Goal: Task Accomplishment & Management: Use online tool/utility

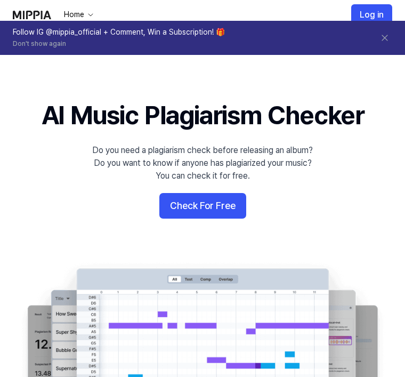
scroll to position [10, 0]
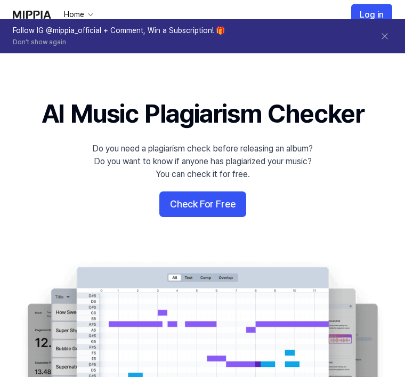
click at [227, 194] on button "Check For Free" at bounding box center [202, 205] width 87 height 26
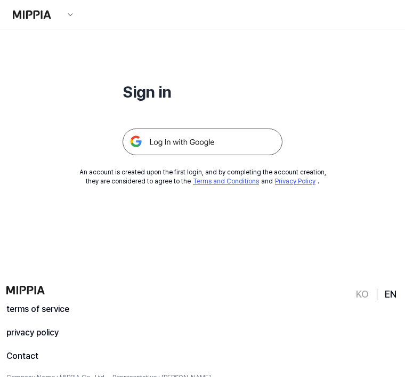
scroll to position [103, 0]
click at [253, 143] on img at bounding box center [203, 142] width 160 height 27
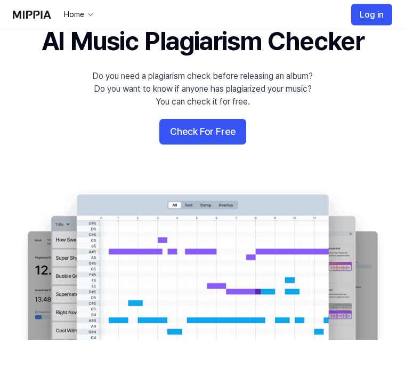
click at [212, 144] on button "Check For Free" at bounding box center [202, 132] width 87 height 26
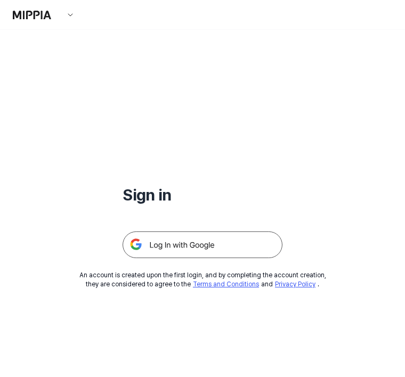
click at [238, 240] on img at bounding box center [203, 244] width 160 height 27
click at [250, 267] on div "Sign in An account is created upon the first login, and by completing the accou…" at bounding box center [202, 159] width 405 height 259
